Goal: Find specific page/section: Find specific page/section

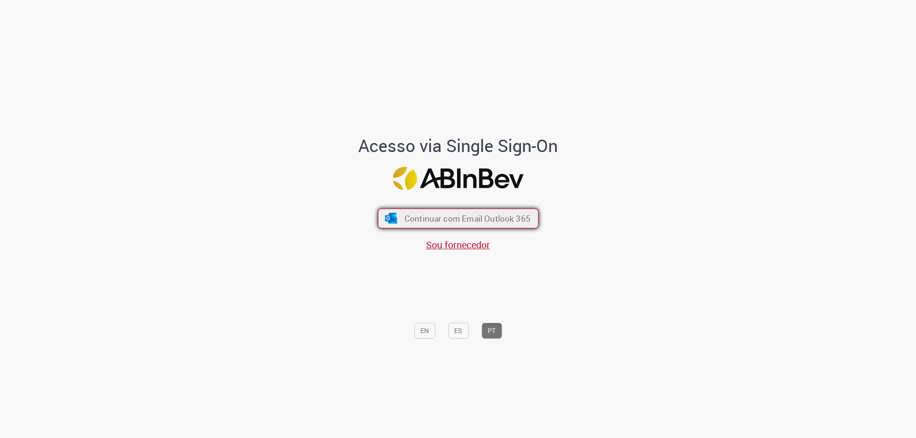
click at [461, 222] on span "Continuar com Email Outlook 365" at bounding box center [467, 218] width 126 height 11
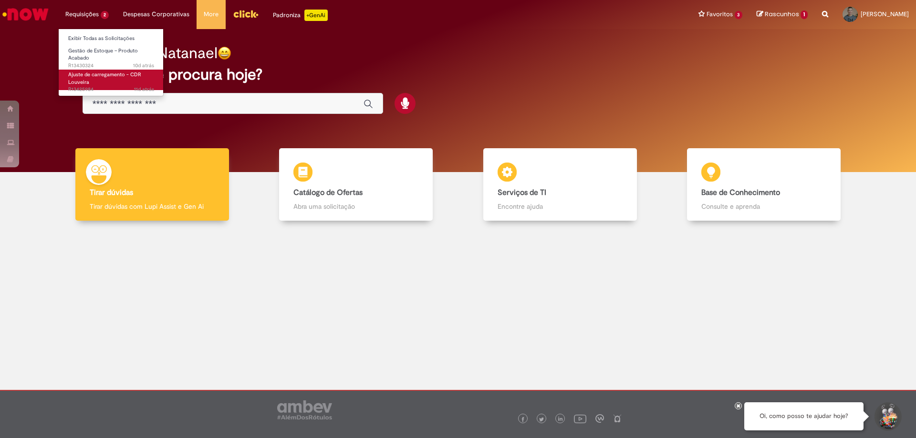
click at [105, 78] on span "Ajuste de carregamento - CDR Louveira" at bounding box center [104, 78] width 73 height 15
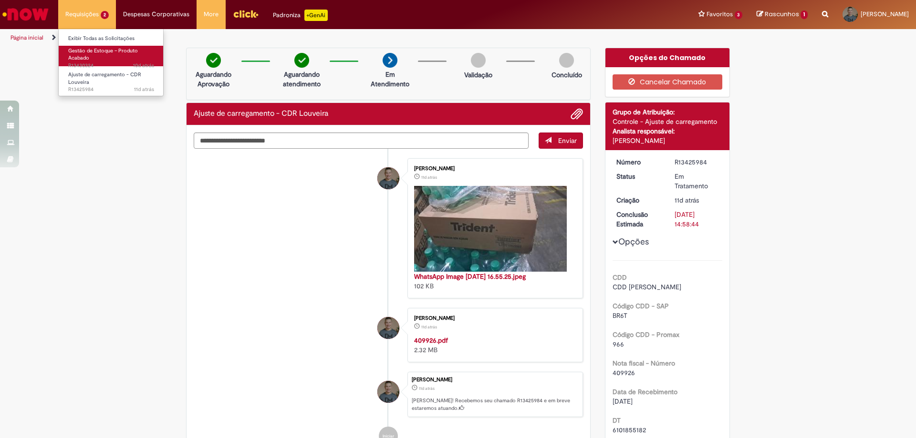
click at [90, 52] on span "Gestão de Estoque – Produto Acabado" at bounding box center [103, 54] width 70 height 15
